Goal: Information Seeking & Learning: Check status

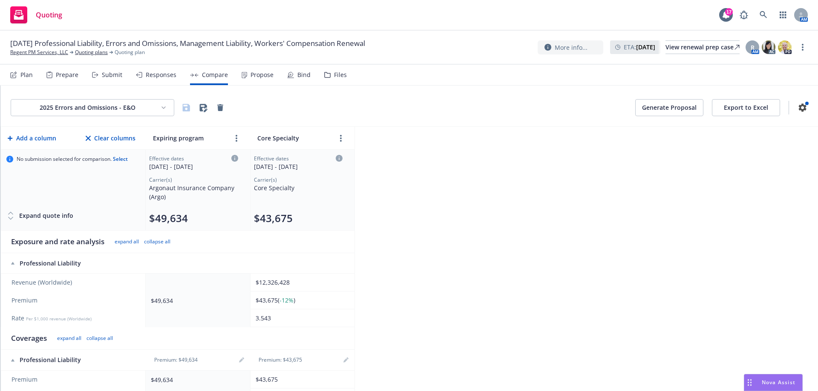
scroll to position [8, 0]
click at [84, 52] on link "Quoting plans" at bounding box center [91, 53] width 33 height 8
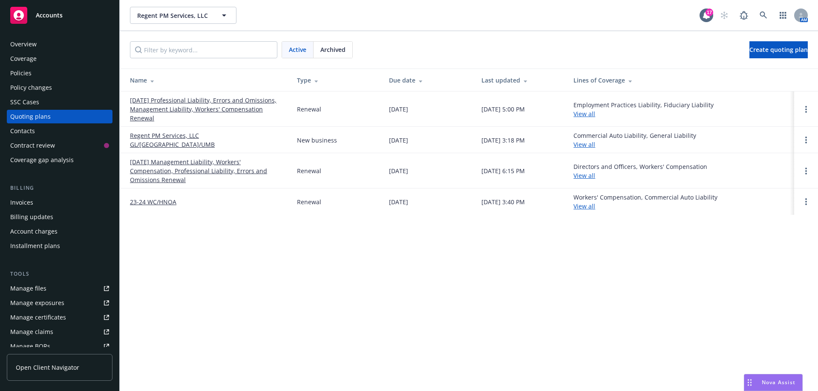
click at [230, 139] on link "Regent PM Services, LLC GL/HNOA/UMB" at bounding box center [206, 140] width 153 height 18
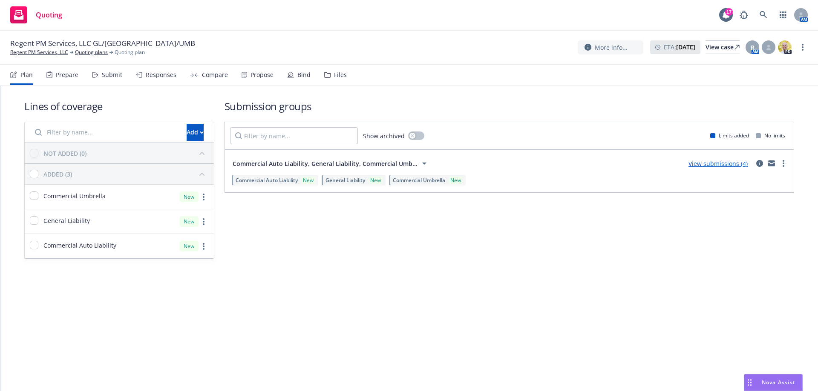
click at [204, 78] on div "Compare" at bounding box center [215, 75] width 26 height 7
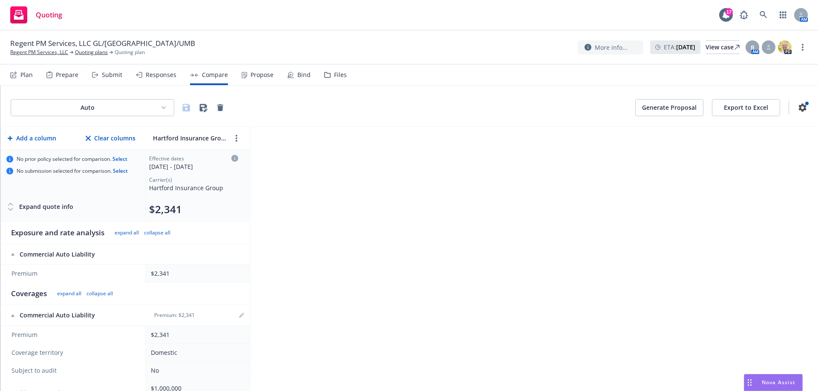
click at [741, 109] on button "Export to Excel" at bounding box center [746, 107] width 68 height 17
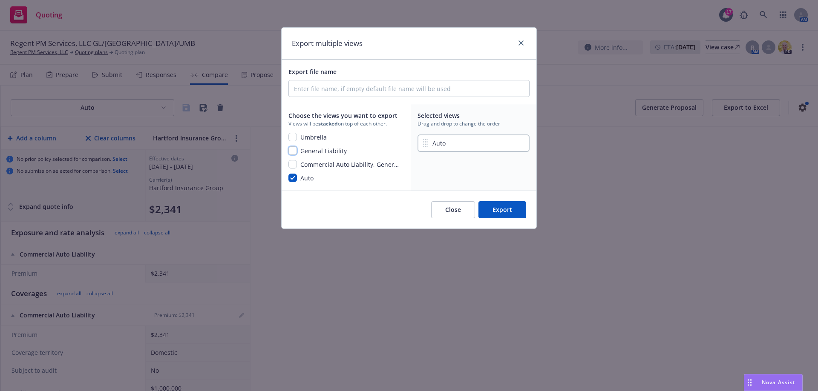
click at [294, 152] on input "checkbox" at bounding box center [292, 151] width 9 height 9
checkbox input "true"
click at [296, 139] on input "checkbox" at bounding box center [292, 137] width 9 height 9
checkbox input "true"
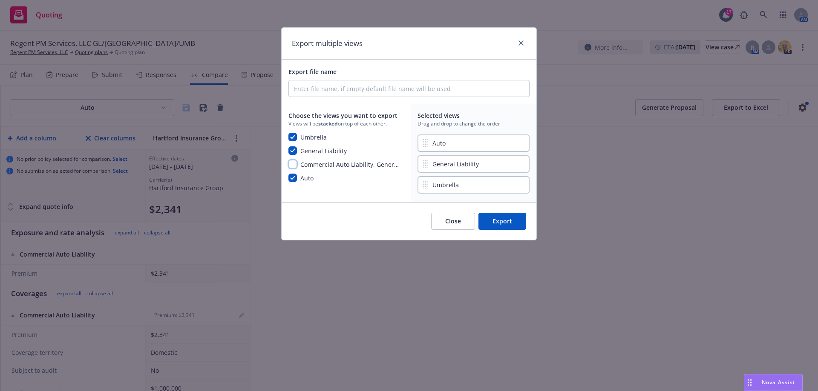
click at [293, 165] on input "checkbox" at bounding box center [292, 164] width 9 height 9
checkbox input "true"
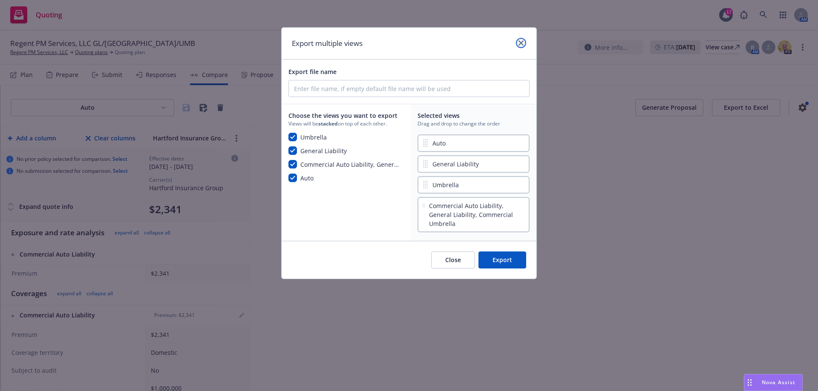
click at [521, 42] on icon "close" at bounding box center [520, 42] width 5 height 5
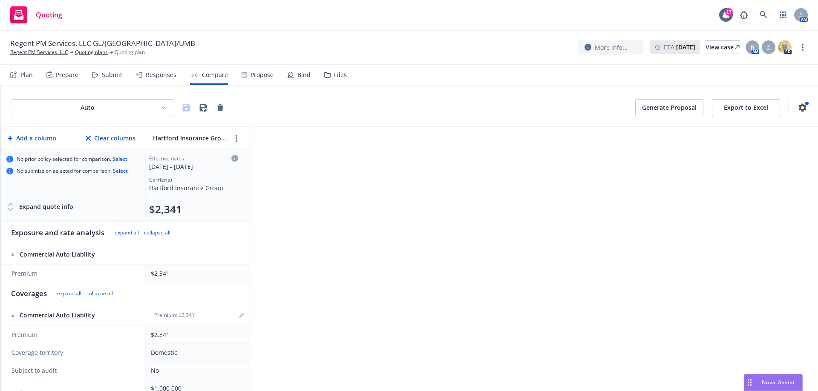
click at [162, 105] on html "Quoting 17 AM Regent PM Services, LLC GL/HNOA/UMB Regent PM Services, LLC Quoti…" at bounding box center [409, 195] width 818 height 391
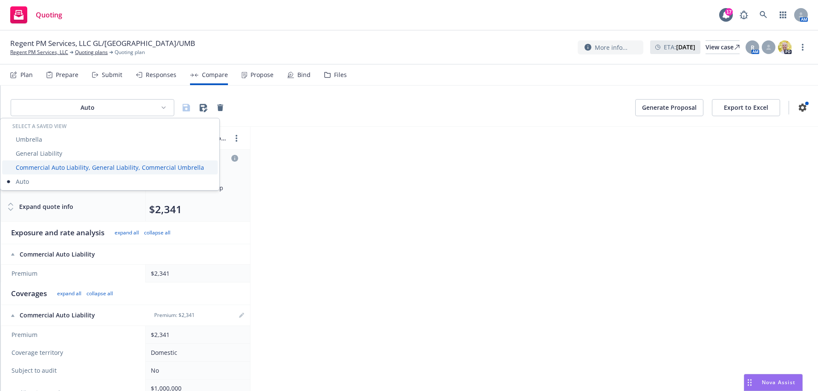
click at [132, 169] on div "Commercial Auto Liability, General Liability, Commercial Umbrella" at bounding box center [110, 168] width 216 height 14
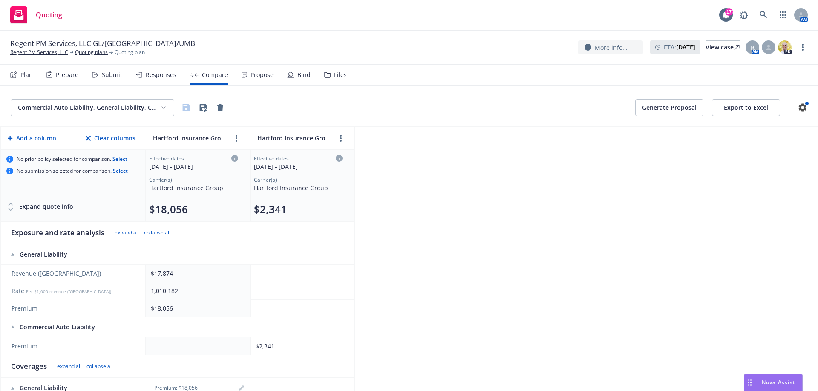
click at [165, 109] on html "Quoting 17 AM Regent PM Services, LLC GL/HNOA/UMB Regent PM Services, LLC Quoti…" at bounding box center [409, 195] width 818 height 391
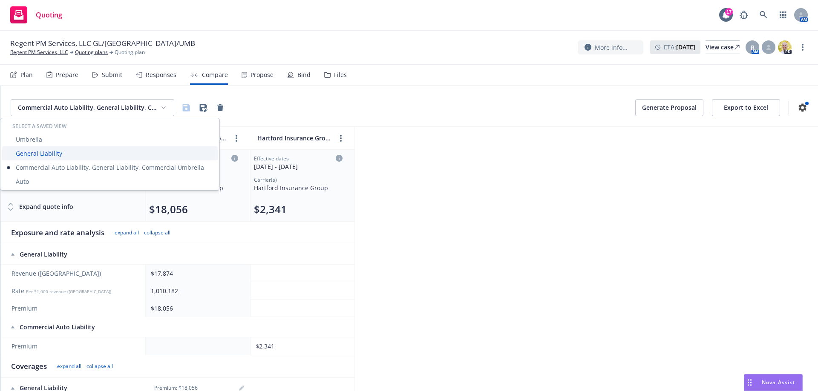
click at [43, 153] on div "General Liability" at bounding box center [110, 154] width 216 height 14
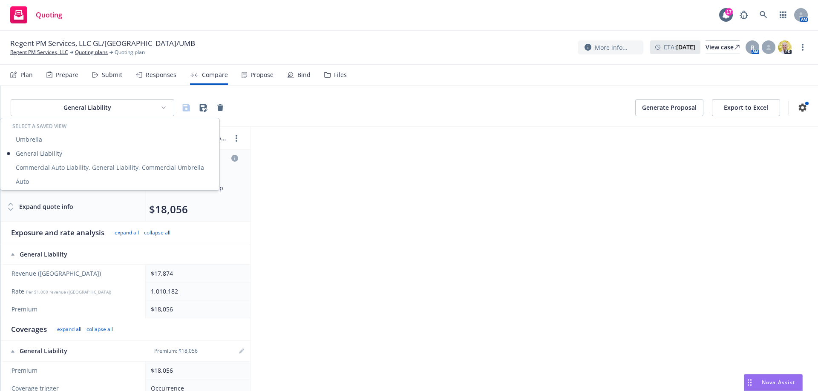
click at [164, 107] on html "Quoting 17 AM Regent PM Services, LLC GL/HNOA/UMB Regent PM Services, LLC Quoti…" at bounding box center [409, 195] width 818 height 391
click at [46, 145] on div "Umbrella" at bounding box center [110, 139] width 216 height 14
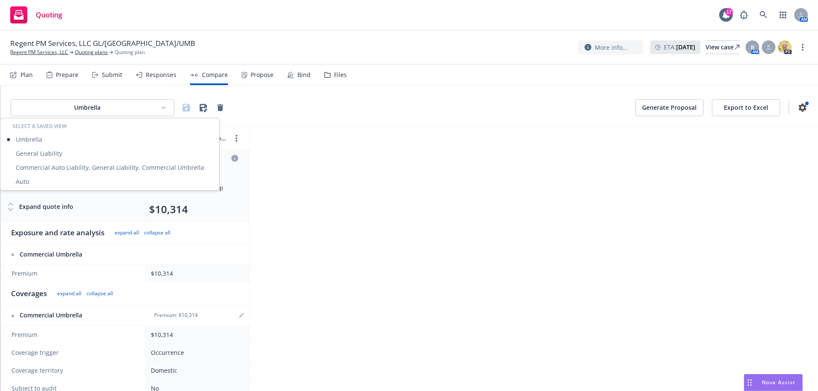
click at [162, 103] on html "Quoting 17 AM Regent PM Services, LLC GL/HNOA/UMB Regent PM Services, LLC Quoti…" at bounding box center [409, 195] width 818 height 391
click at [109, 184] on div "Auto" at bounding box center [110, 182] width 216 height 14
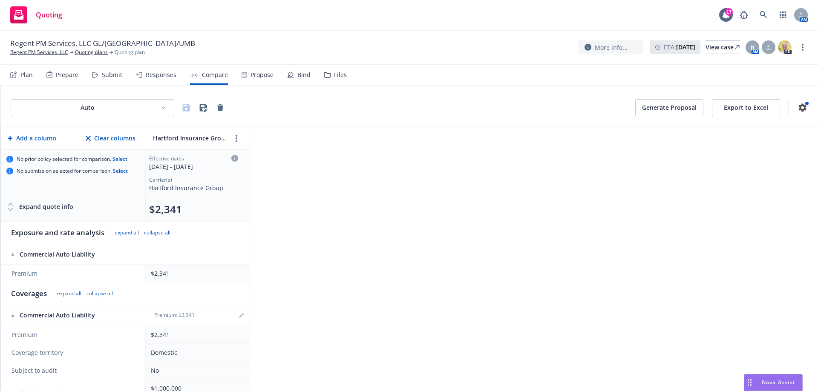
click at [741, 108] on button "Export to Excel" at bounding box center [746, 107] width 68 height 17
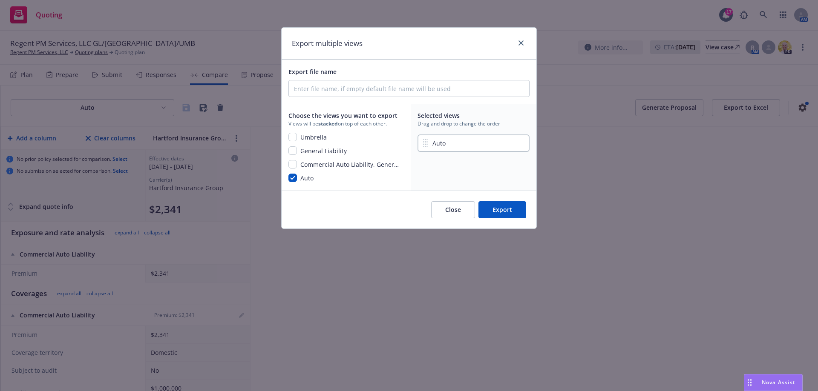
drag, startPoint x: 298, startPoint y: 155, endPoint x: 296, endPoint y: 150, distance: 5.0
click at [297, 155] on button "General Liability" at bounding box center [317, 152] width 58 height 10
checkbox input "true"
click at [295, 141] on input "checkbox" at bounding box center [292, 137] width 9 height 9
checkbox input "true"
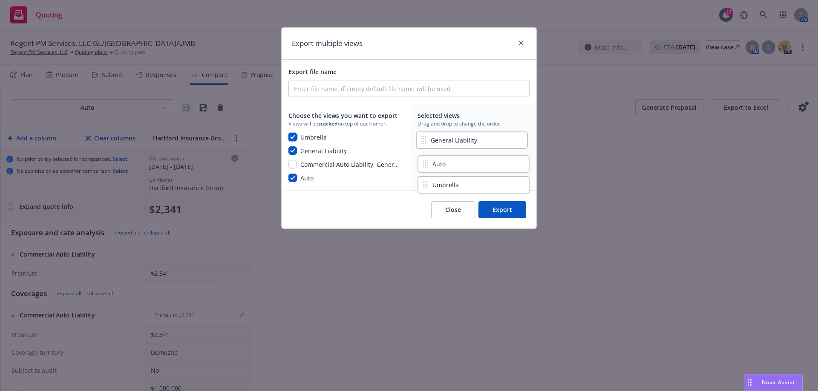
drag, startPoint x: 476, startPoint y: 167, endPoint x: 475, endPoint y: 140, distance: 27.3
click at [475, 140] on div "Auto General Liability Umbrella" at bounding box center [473, 154] width 112 height 42
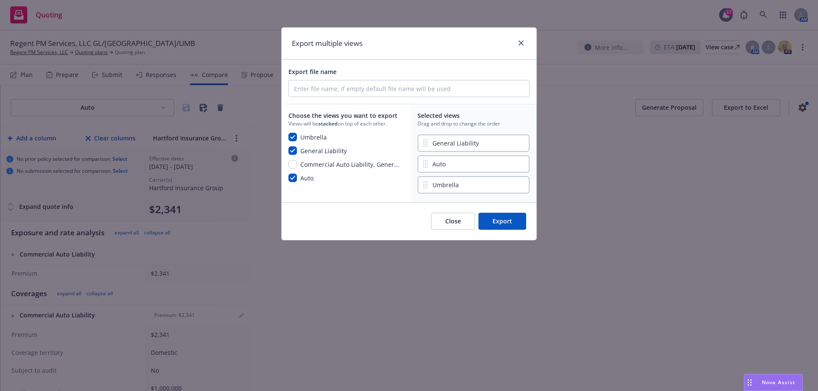
click at [503, 223] on button "Export" at bounding box center [502, 221] width 48 height 17
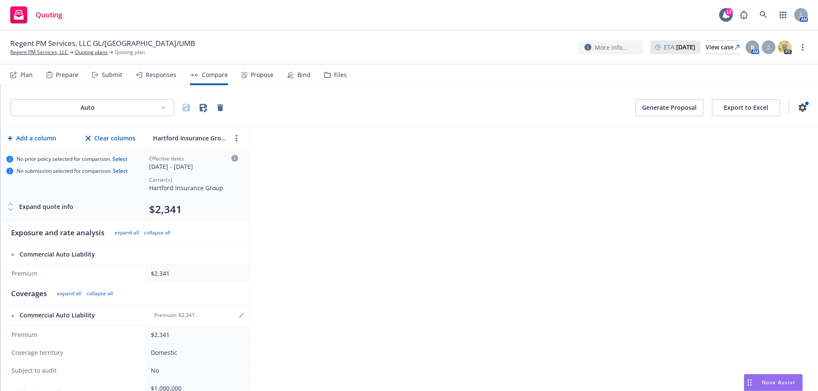
click at [752, 112] on button "Export to Excel" at bounding box center [746, 107] width 68 height 17
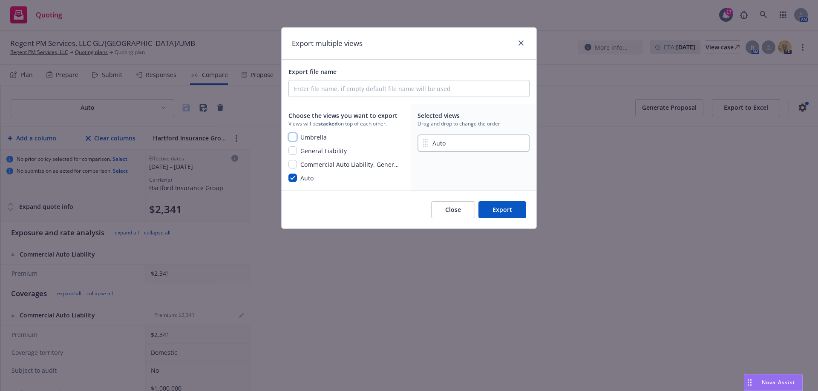
click at [293, 140] on input "checkbox" at bounding box center [292, 137] width 9 height 9
checkbox input "true"
click at [294, 151] on input "checkbox" at bounding box center [292, 151] width 9 height 9
checkbox input "true"
drag, startPoint x: 466, startPoint y: 186, endPoint x: 466, endPoint y: 139, distance: 46.4
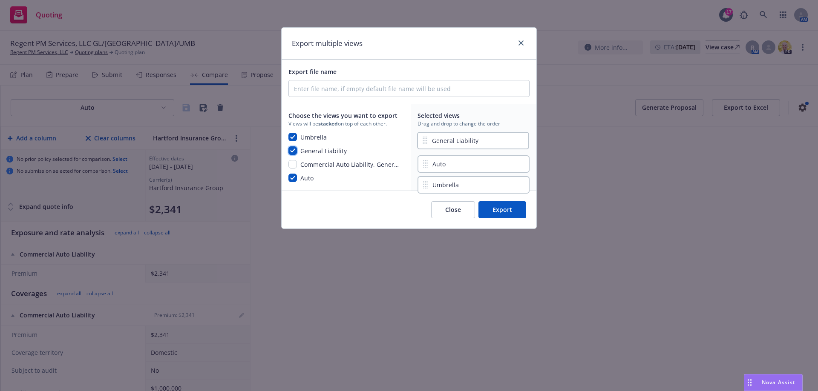
click at [466, 139] on div "Auto Umbrella General Liability" at bounding box center [473, 154] width 112 height 42
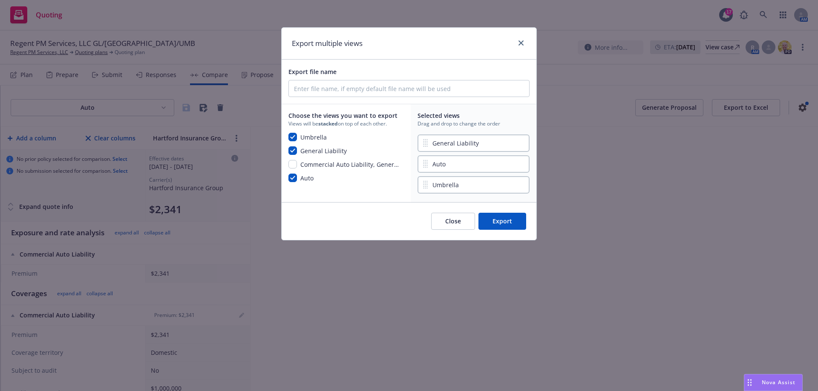
click at [499, 222] on button "Export" at bounding box center [502, 221] width 48 height 17
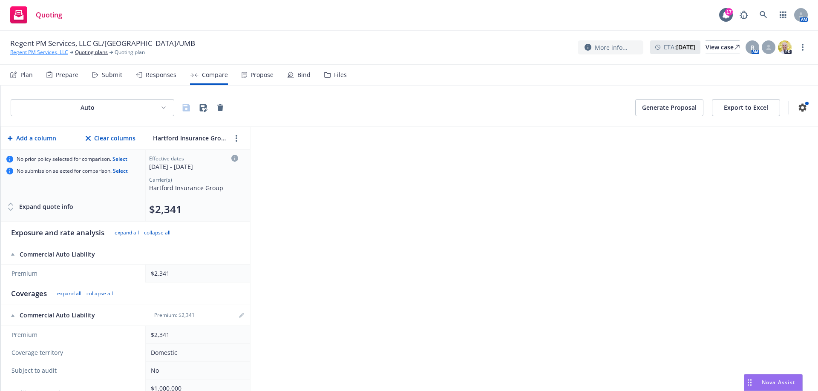
click at [34, 51] on link "Regent PM Services, LLC" at bounding box center [39, 53] width 58 height 8
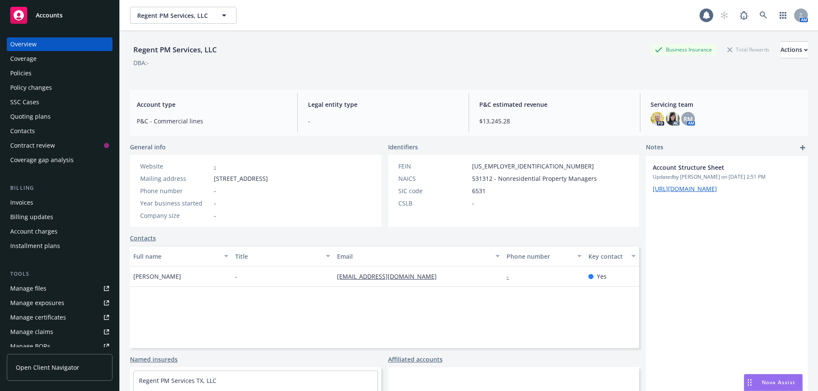
click at [18, 77] on div "Policies" at bounding box center [20, 73] width 21 height 14
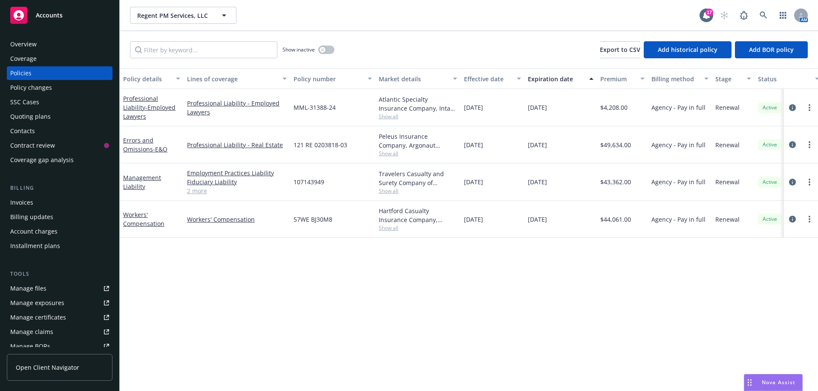
click at [40, 83] on div "Policy changes" at bounding box center [31, 88] width 42 height 14
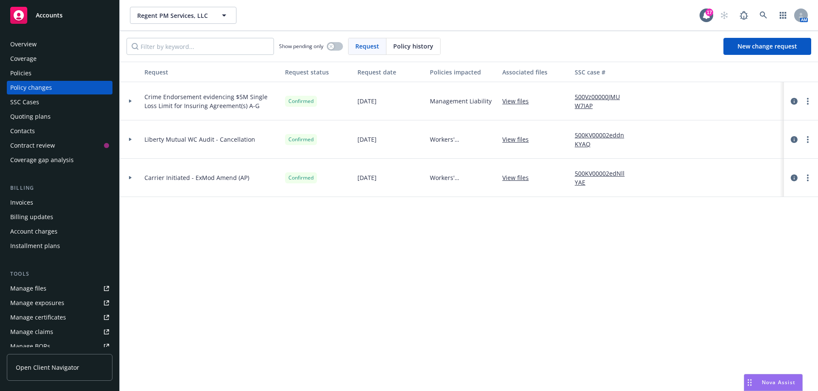
click at [521, 102] on link "View files" at bounding box center [518, 101] width 33 height 9
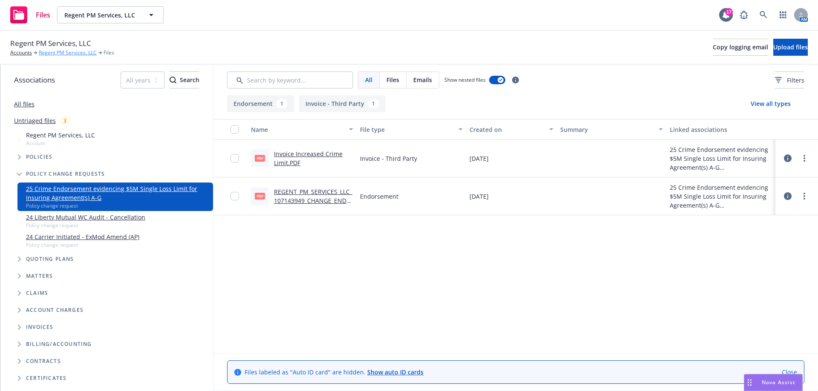
click at [52, 54] on link "Regent PM Services, LLC" at bounding box center [68, 53] width 58 height 8
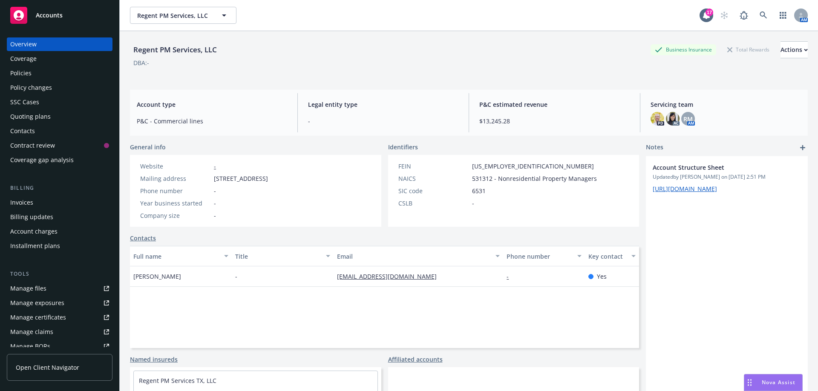
click at [17, 72] on div "Policies" at bounding box center [20, 73] width 21 height 14
